Goal: Check status

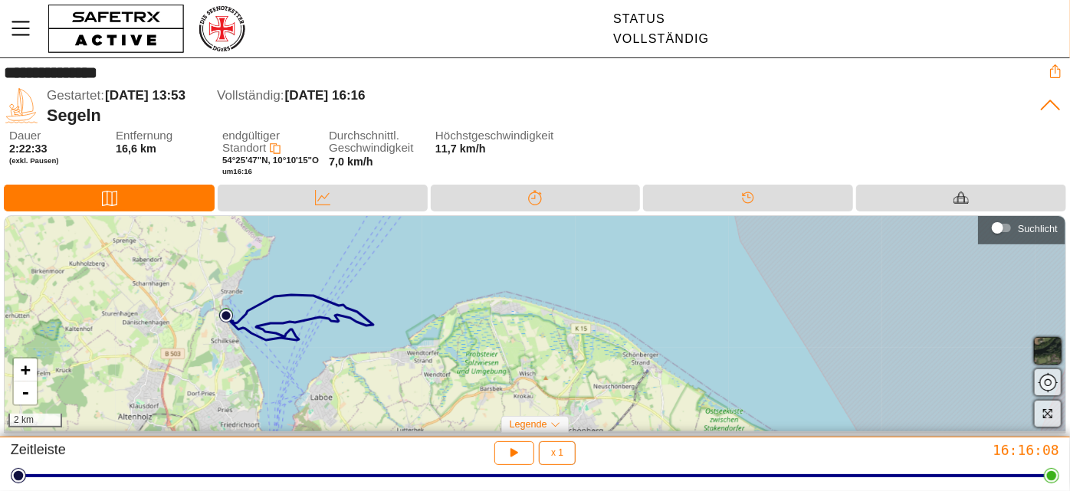
drag, startPoint x: 501, startPoint y: 339, endPoint x: 372, endPoint y: 347, distance: 129.0
click at [372, 347] on div "+ - 2 km" at bounding box center [535, 324] width 1061 height 216
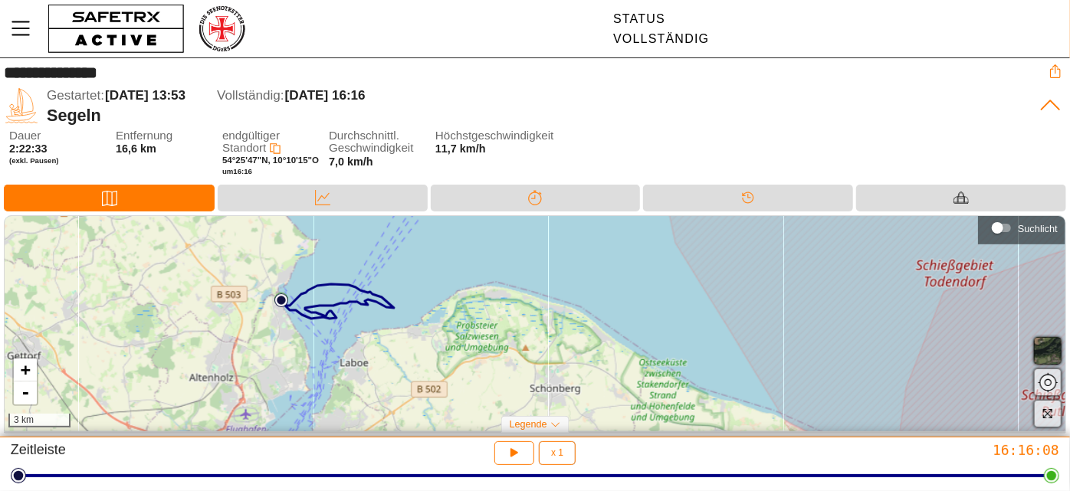
drag, startPoint x: 454, startPoint y: 389, endPoint x: 451, endPoint y: 357, distance: 32.3
click at [451, 357] on div "+ - 3 km" at bounding box center [535, 324] width 1061 height 216
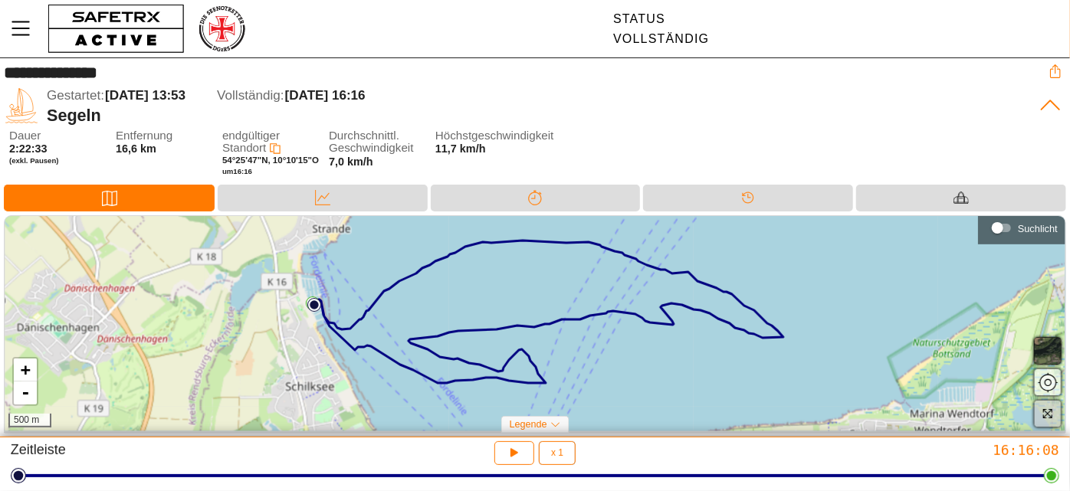
click at [1046, 421] on span "button" at bounding box center [1047, 414] width 18 height 18
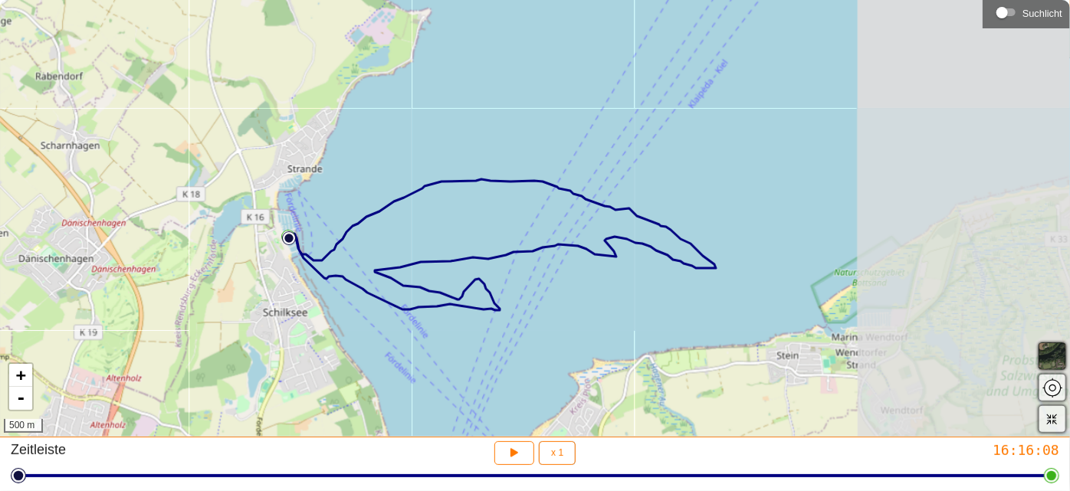
drag, startPoint x: 759, startPoint y: 297, endPoint x: 553, endPoint y: 256, distance: 211.0
click at [553, 256] on div "+ - 500 m" at bounding box center [535, 218] width 1070 height 437
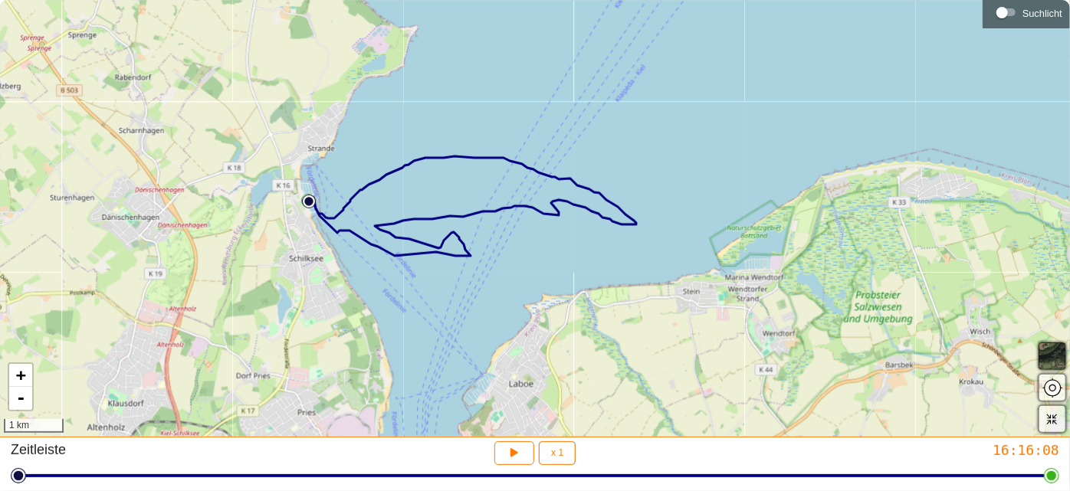
drag, startPoint x: 640, startPoint y: 291, endPoint x: 584, endPoint y: 249, distance: 70.0
click at [584, 249] on div "+ - 1 km" at bounding box center [535, 218] width 1070 height 437
